Goal: Register for event/course: Sign up to attend an event or enroll in a course

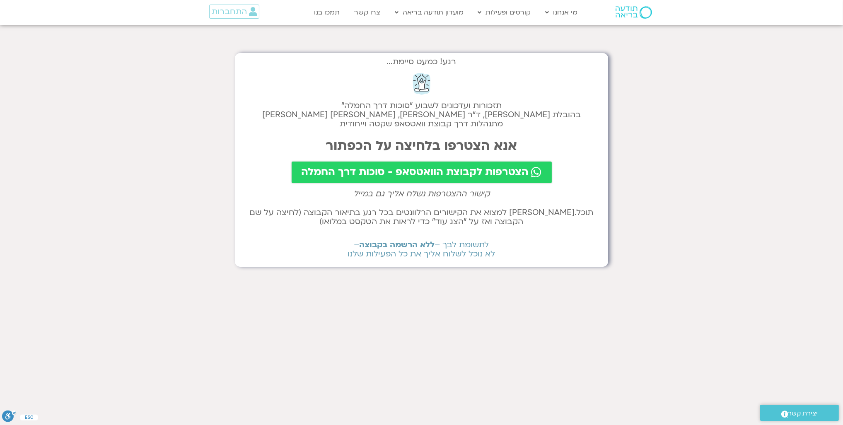
click at [437, 173] on span "הצטרפות לקבוצת הוואטסאפ - סוכות דרך החמלה" at bounding box center [415, 172] width 227 height 12
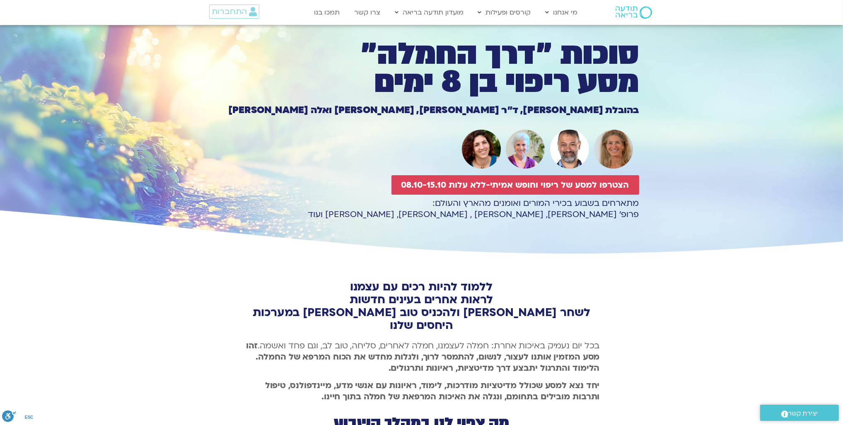
scroll to position [2775, 0]
click at [306, 191] on div "הצטרפו למסע של ריפוי וחופש אמיתי-ללא עלות 08.10-15.10" at bounding box center [421, 184] width 435 height 19
